Goal: Transaction & Acquisition: Purchase product/service

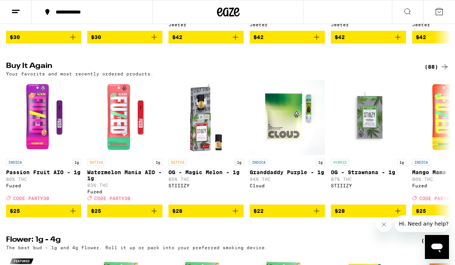
scroll to position [549, 0]
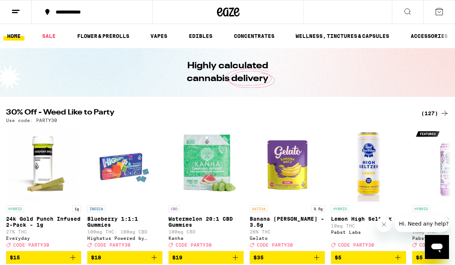
click at [429, 112] on div "(127)" at bounding box center [435, 113] width 28 height 9
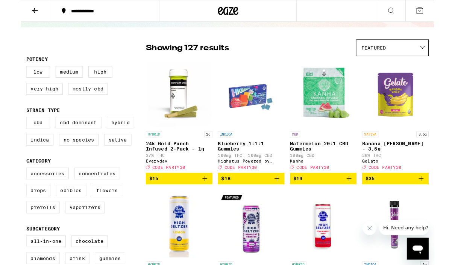
scroll to position [42, 0]
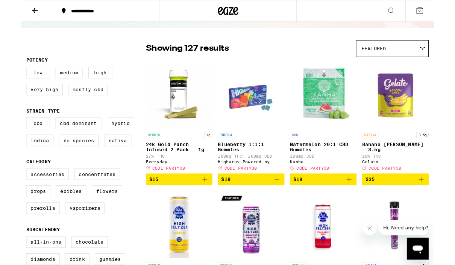
click at [63, 236] on label "Vaporizers" at bounding box center [71, 229] width 44 height 13
click at [8, 187] on input "Vaporizers" at bounding box center [8, 187] width 0 height 0
checkbox input "true"
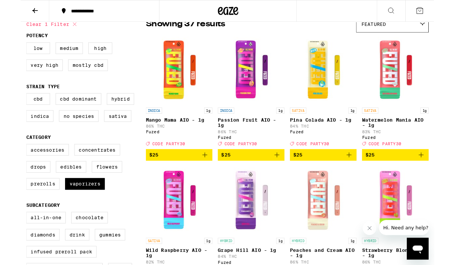
scroll to position [70, 0]
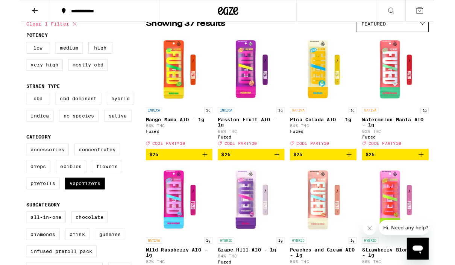
click at [198, 175] on span "$25" at bounding box center [174, 170] width 66 height 9
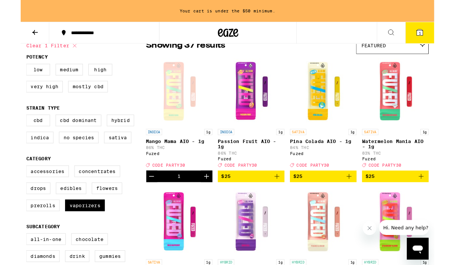
click at [283, 199] on icon "Add to bag" at bounding box center [281, 194] width 9 height 9
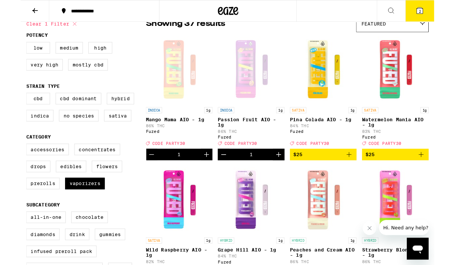
click at [364, 177] on button "$25" at bounding box center [332, 170] width 73 height 13
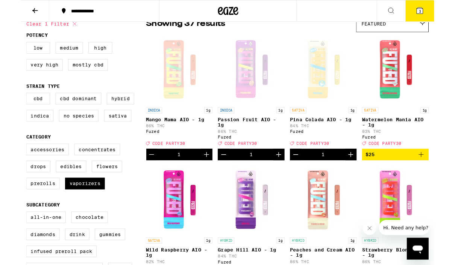
click at [437, 11] on icon at bounding box center [438, 11] width 7 height 7
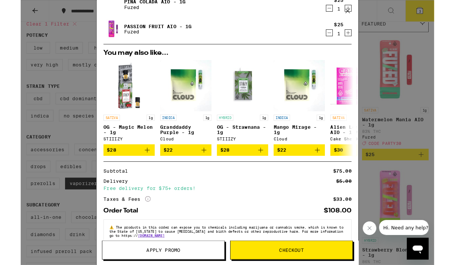
scroll to position [58, 0]
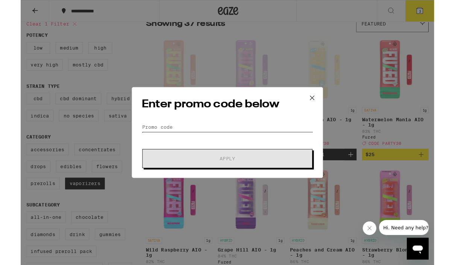
click at [164, 137] on input "Promo Code" at bounding box center [227, 139] width 189 height 11
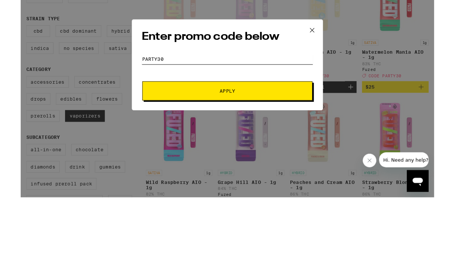
type input "Party30"
click at [212, 164] on button "Apply" at bounding box center [227, 174] width 187 height 21
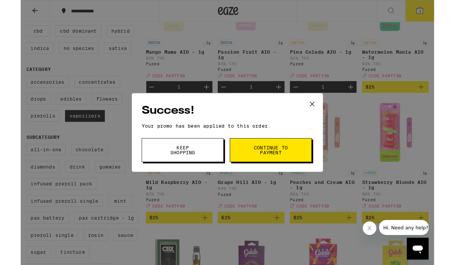
click at [258, 171] on span "Continue to payment" at bounding box center [275, 165] width 38 height 11
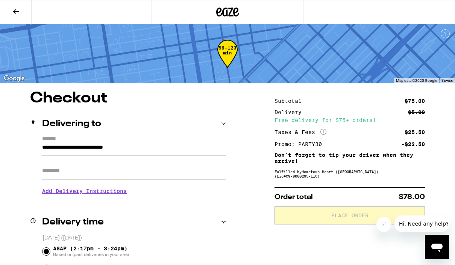
click at [13, 7] on icon at bounding box center [15, 11] width 9 height 9
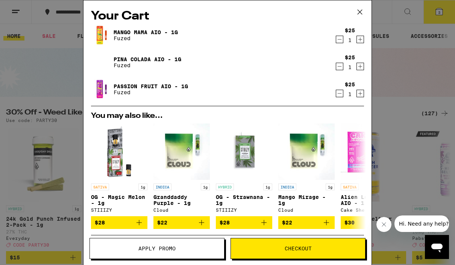
click at [340, 38] on icon "Decrement" at bounding box center [339, 39] width 7 height 9
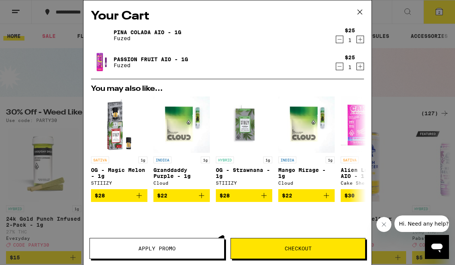
click at [336, 42] on icon "Decrement" at bounding box center [339, 39] width 7 height 9
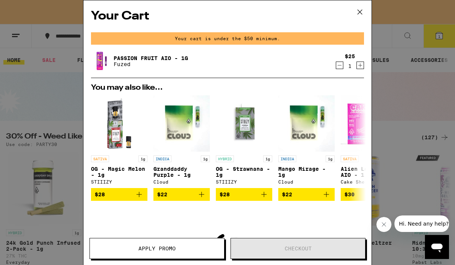
click at [337, 67] on icon "Decrement" at bounding box center [339, 65] width 7 height 9
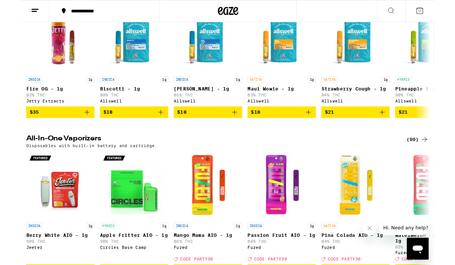
click at [314, 128] on icon "Add to bag" at bounding box center [316, 123] width 9 height 9
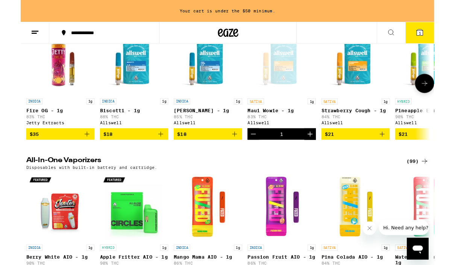
click at [152, 152] on icon "Add to bag" at bounding box center [154, 147] width 9 height 9
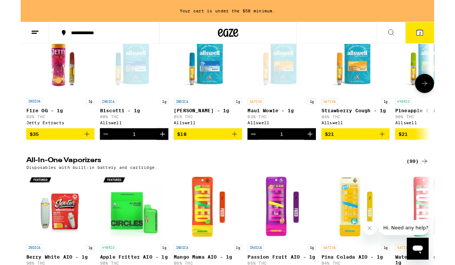
click at [238, 152] on icon "Add to bag" at bounding box center [235, 147] width 9 height 9
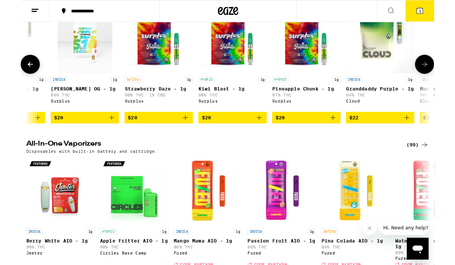
scroll to position [0, 542]
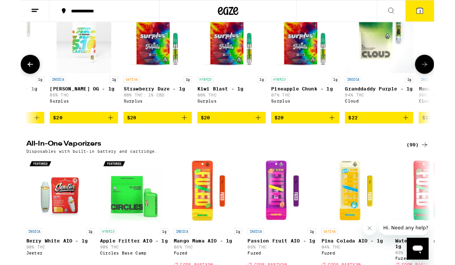
click at [178, 134] on icon "Add to bag" at bounding box center [179, 129] width 9 height 9
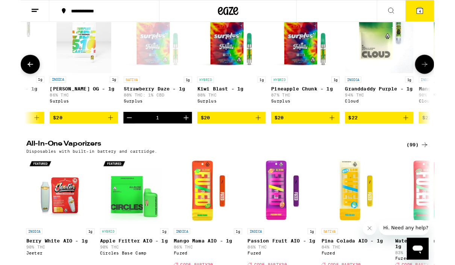
click at [261, 134] on icon "Add to bag" at bounding box center [261, 129] width 9 height 9
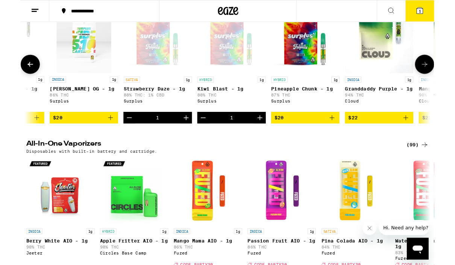
click at [340, 134] on icon "Add to bag" at bounding box center [342, 129] width 9 height 9
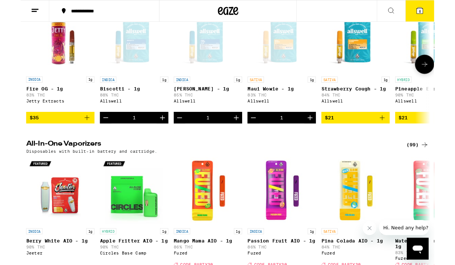
scroll to position [0, 0]
click at [434, 14] on button "6" at bounding box center [439, 11] width 32 height 23
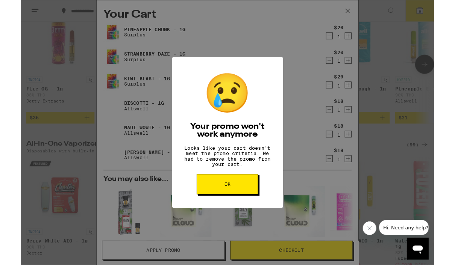
click at [218, 212] on button "OK" at bounding box center [228, 203] width 68 height 23
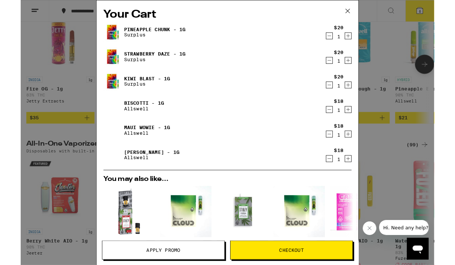
click at [361, 12] on icon at bounding box center [359, 11] width 11 height 11
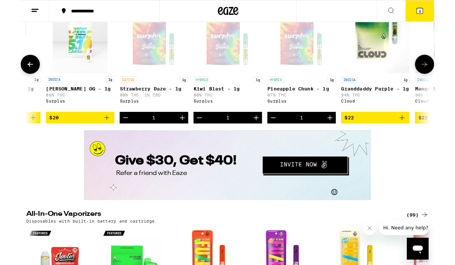
scroll to position [0, 547]
click at [433, 5] on button "6" at bounding box center [439, 11] width 32 height 23
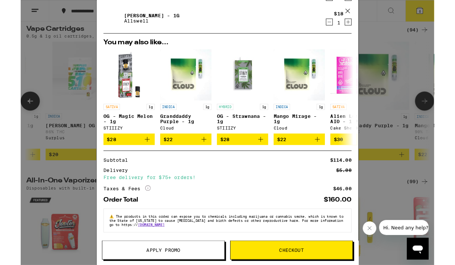
scroll to position [159, 0]
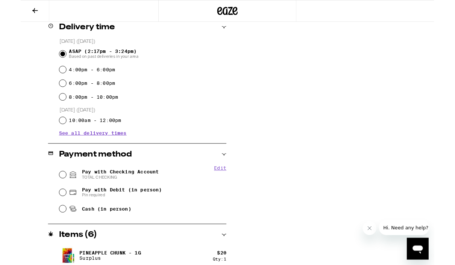
scroll to position [201, 0]
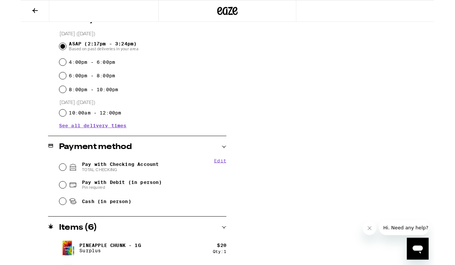
click at [49, 182] on input "Pay with Checking Account TOTAL CHECKING" at bounding box center [46, 184] width 8 height 8
radio input "true"
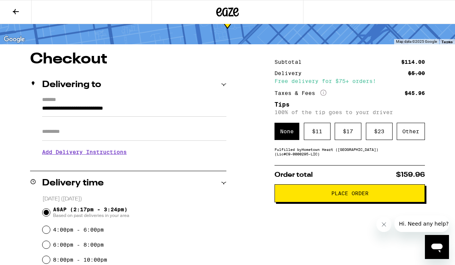
scroll to position [38, 0]
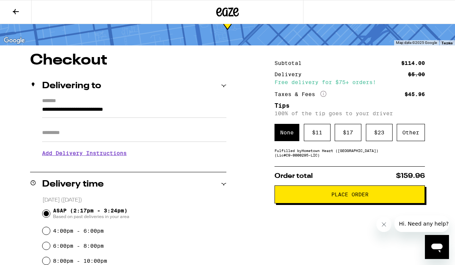
click at [306, 197] on span "Place Order" at bounding box center [350, 194] width 138 height 5
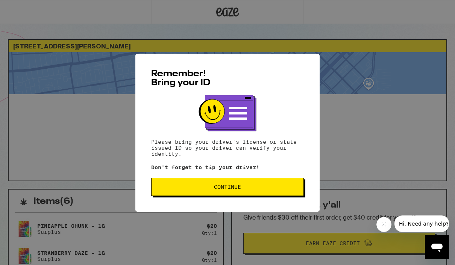
click at [197, 196] on button "Continue" at bounding box center [227, 187] width 153 height 18
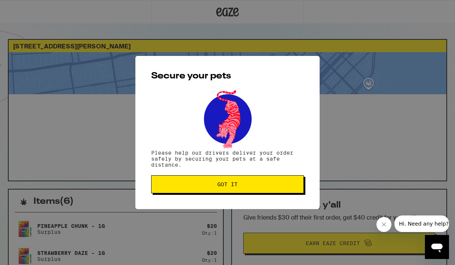
click at [205, 189] on button "Got it" at bounding box center [227, 184] width 153 height 18
